Goal: Navigation & Orientation: Find specific page/section

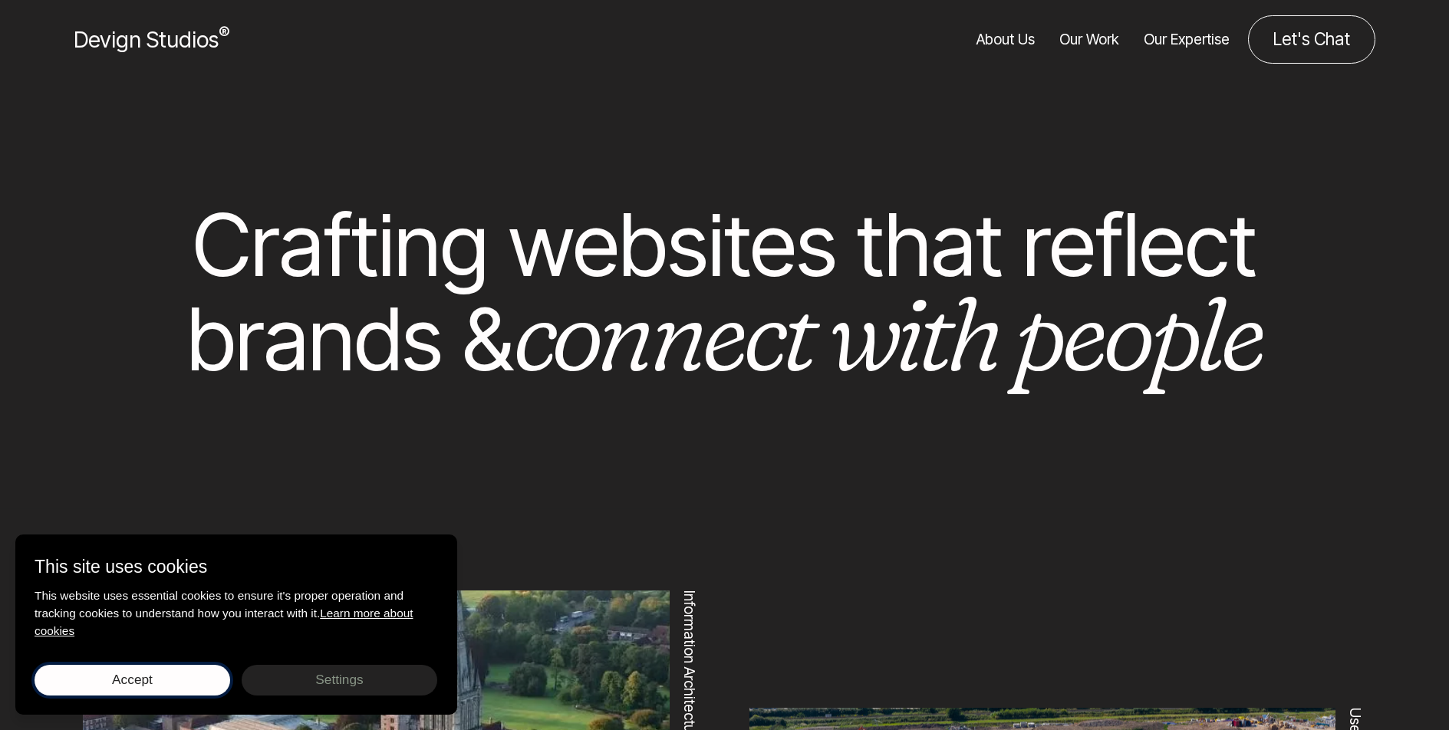
click at [124, 676] on span "Accept" at bounding box center [132, 679] width 41 height 15
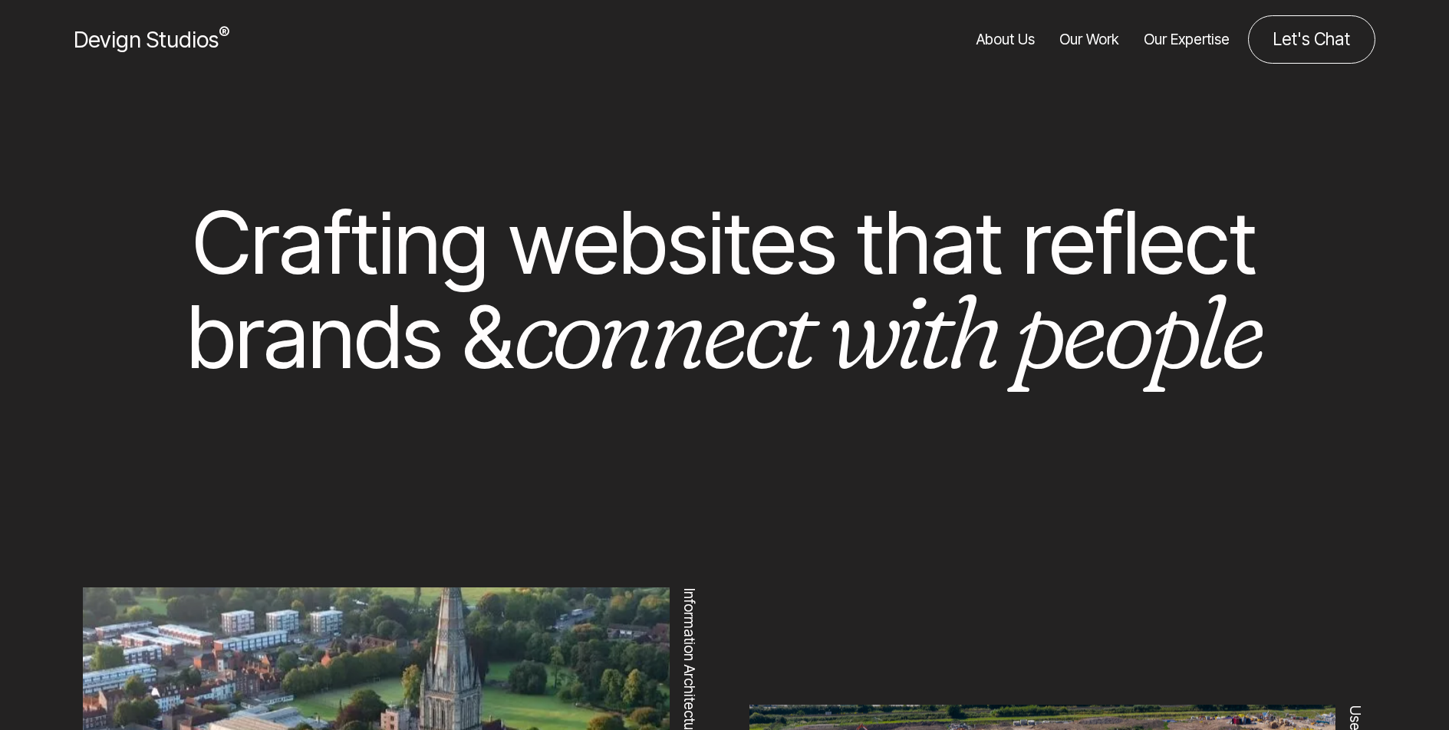
click at [1079, 39] on link "Our Work" at bounding box center [1090, 39] width 60 height 48
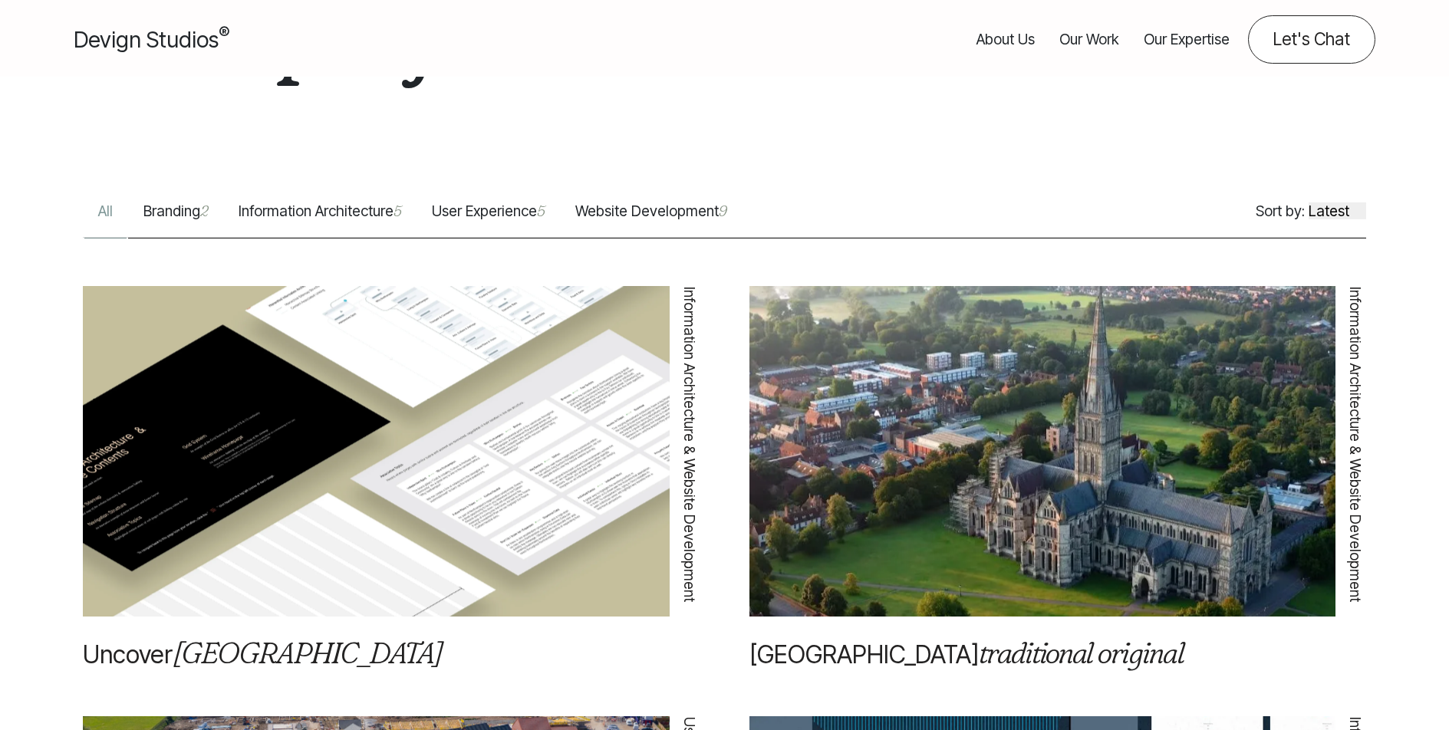
click at [1073, 31] on link "Our Work" at bounding box center [1090, 39] width 60 height 48
